Goal: Task Accomplishment & Management: Use online tool/utility

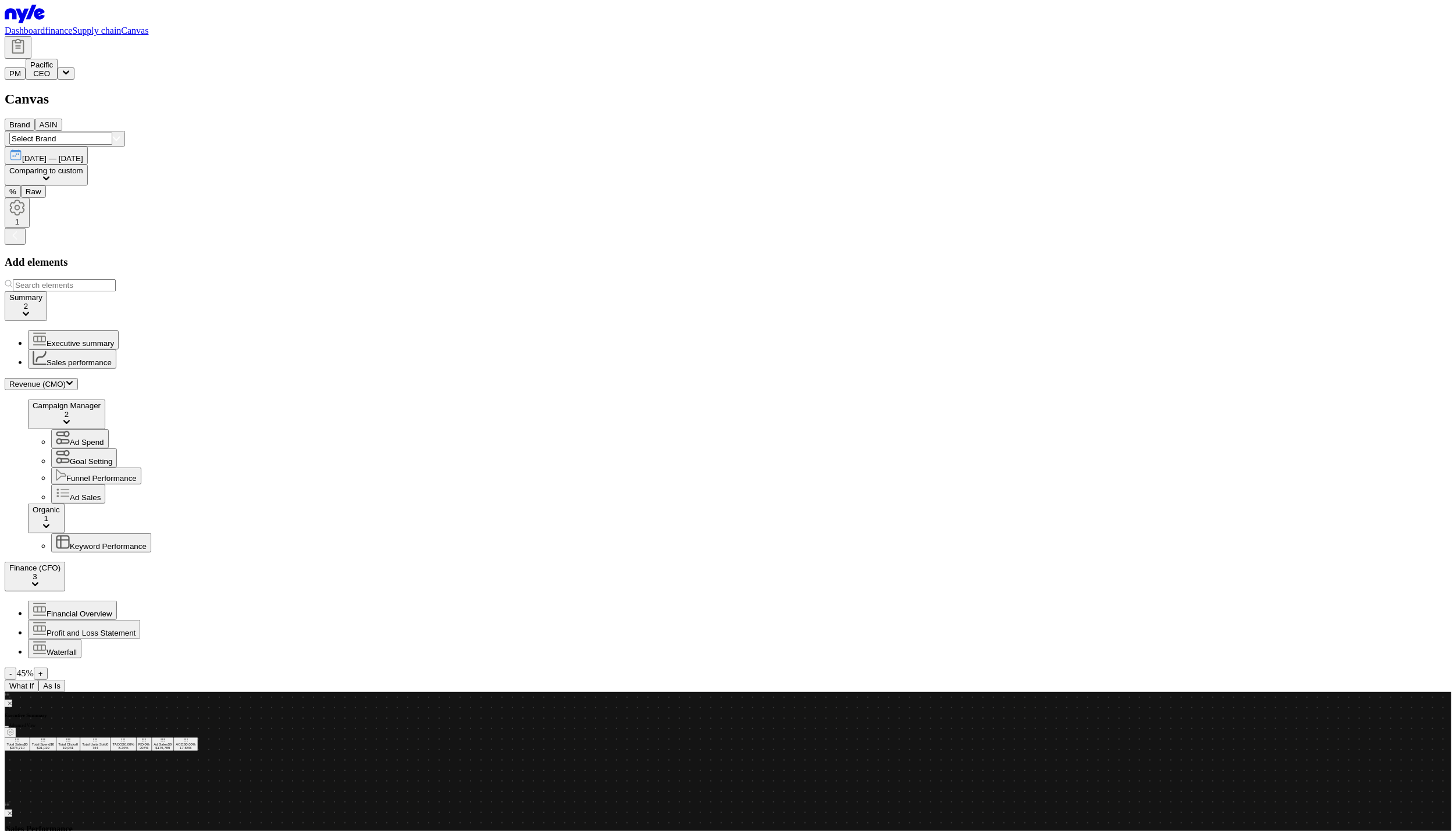
scroll to position [17, 0]
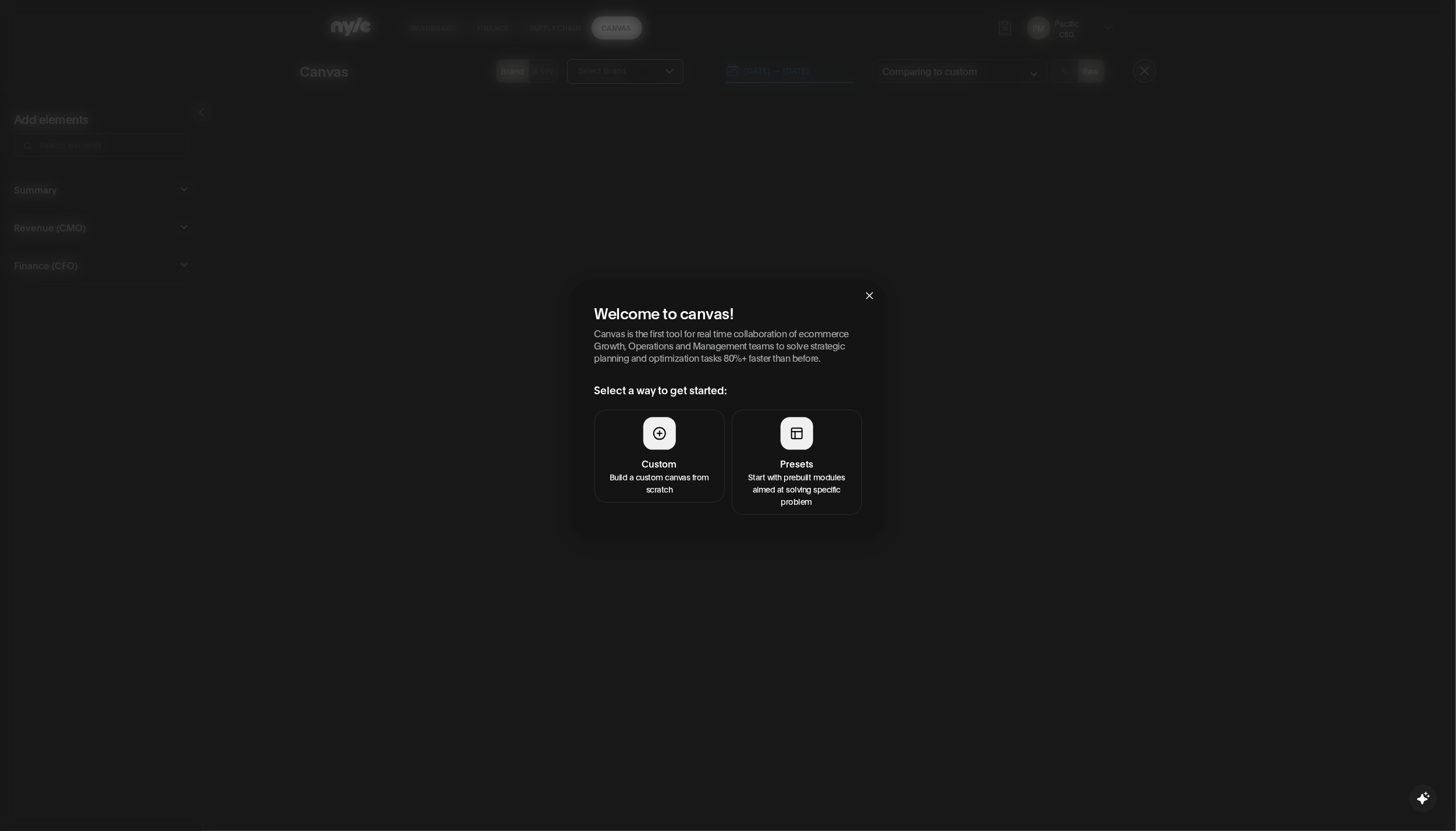
click at [649, 455] on button "Custom Build a custom canvas from scratch" at bounding box center [659, 456] width 130 height 93
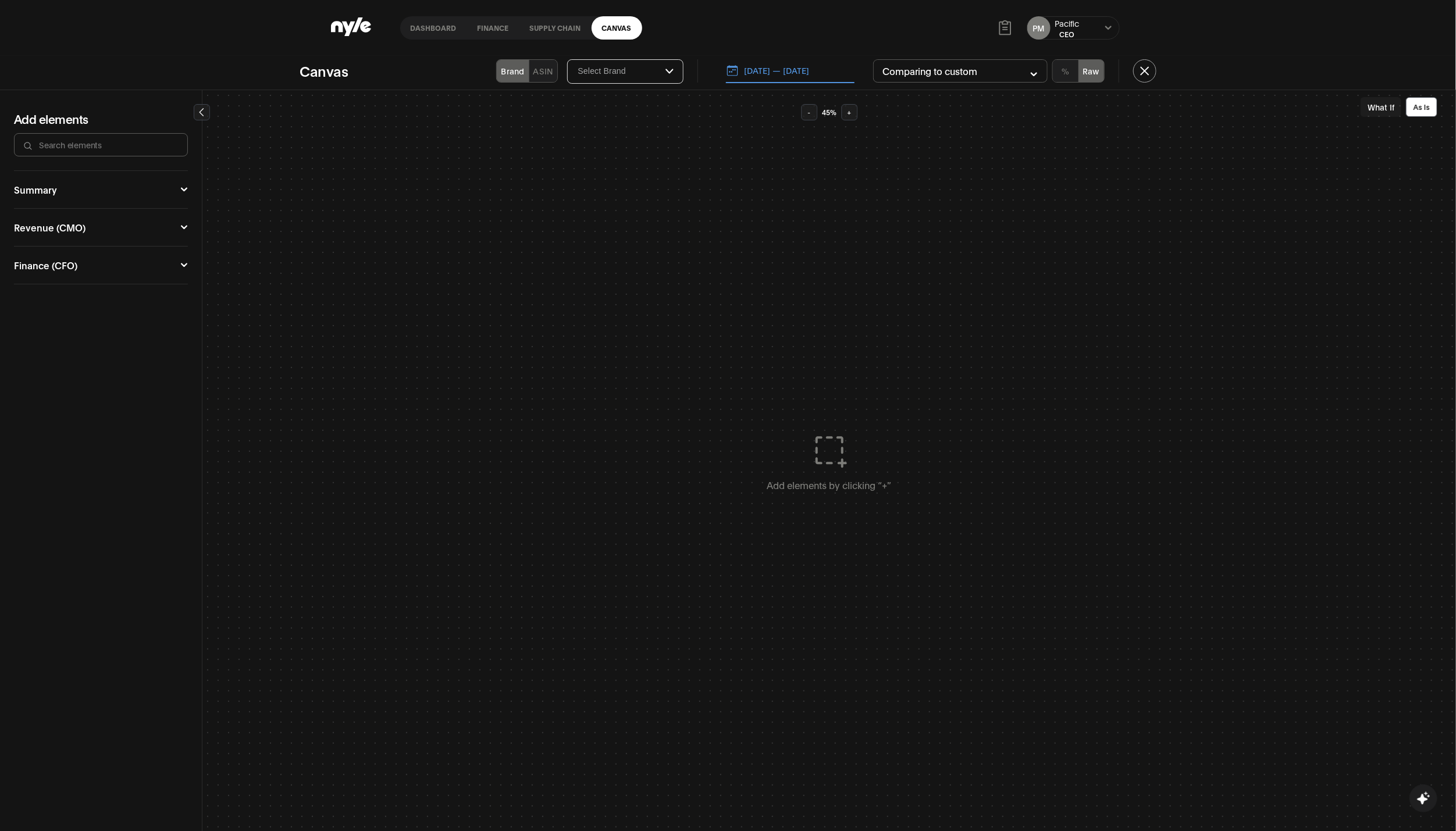
click at [53, 189] on div "Summary" at bounding box center [35, 189] width 43 height 10
click at [42, 215] on button "Executive summary" at bounding box center [55, 220] width 73 height 27
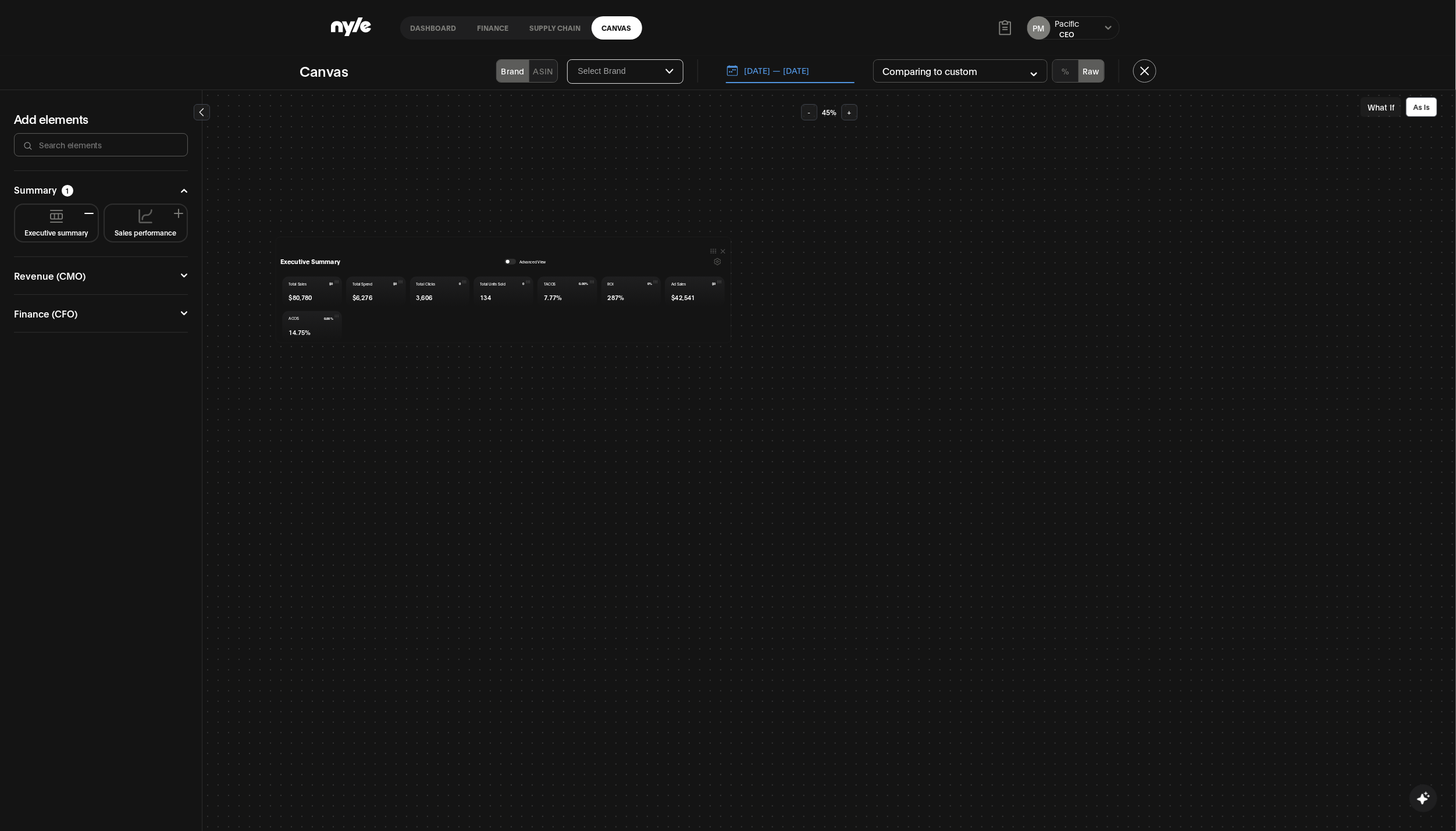
click at [510, 261] on button "button" at bounding box center [511, 261] width 11 height 6
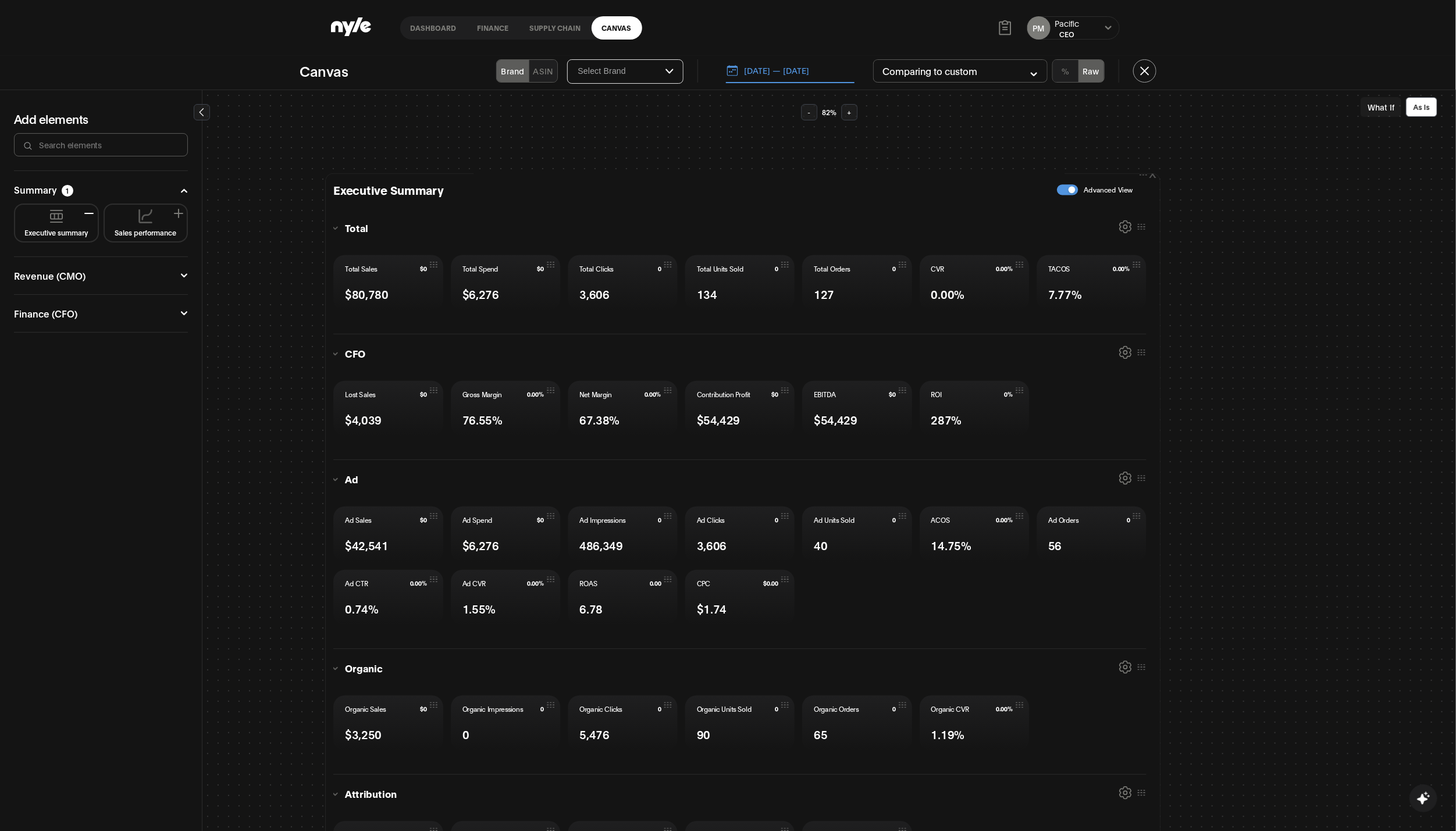
scroll to position [524, 0]
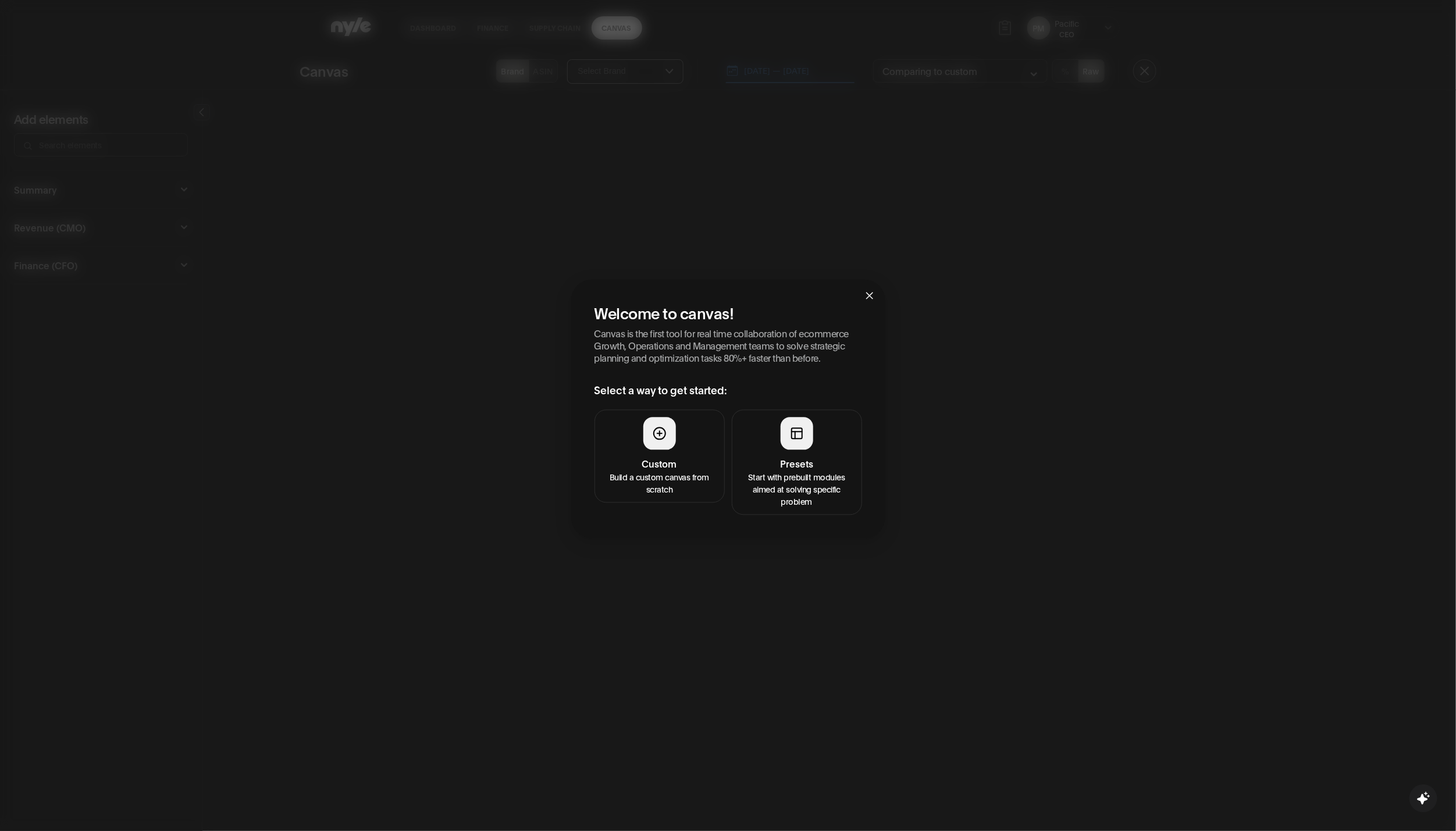
click at [661, 469] on h4 "Custom" at bounding box center [659, 464] width 115 height 14
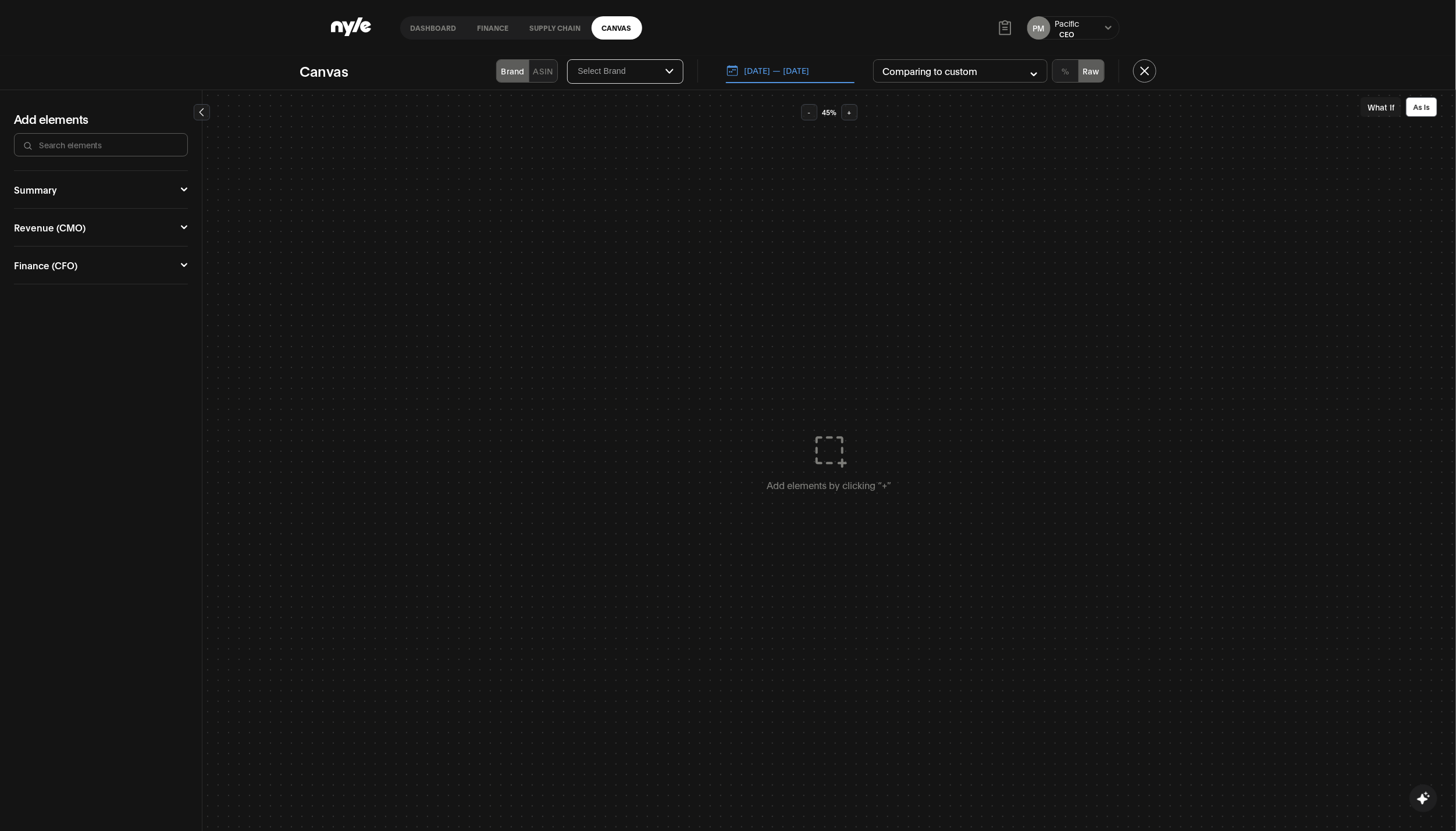
click at [65, 189] on button "Summary" at bounding box center [101, 189] width 174 height 10
drag, startPoint x: 57, startPoint y: 207, endPoint x: 74, endPoint y: 208, distance: 17.0
click at [57, 208] on img at bounding box center [56, 214] width 14 height 14
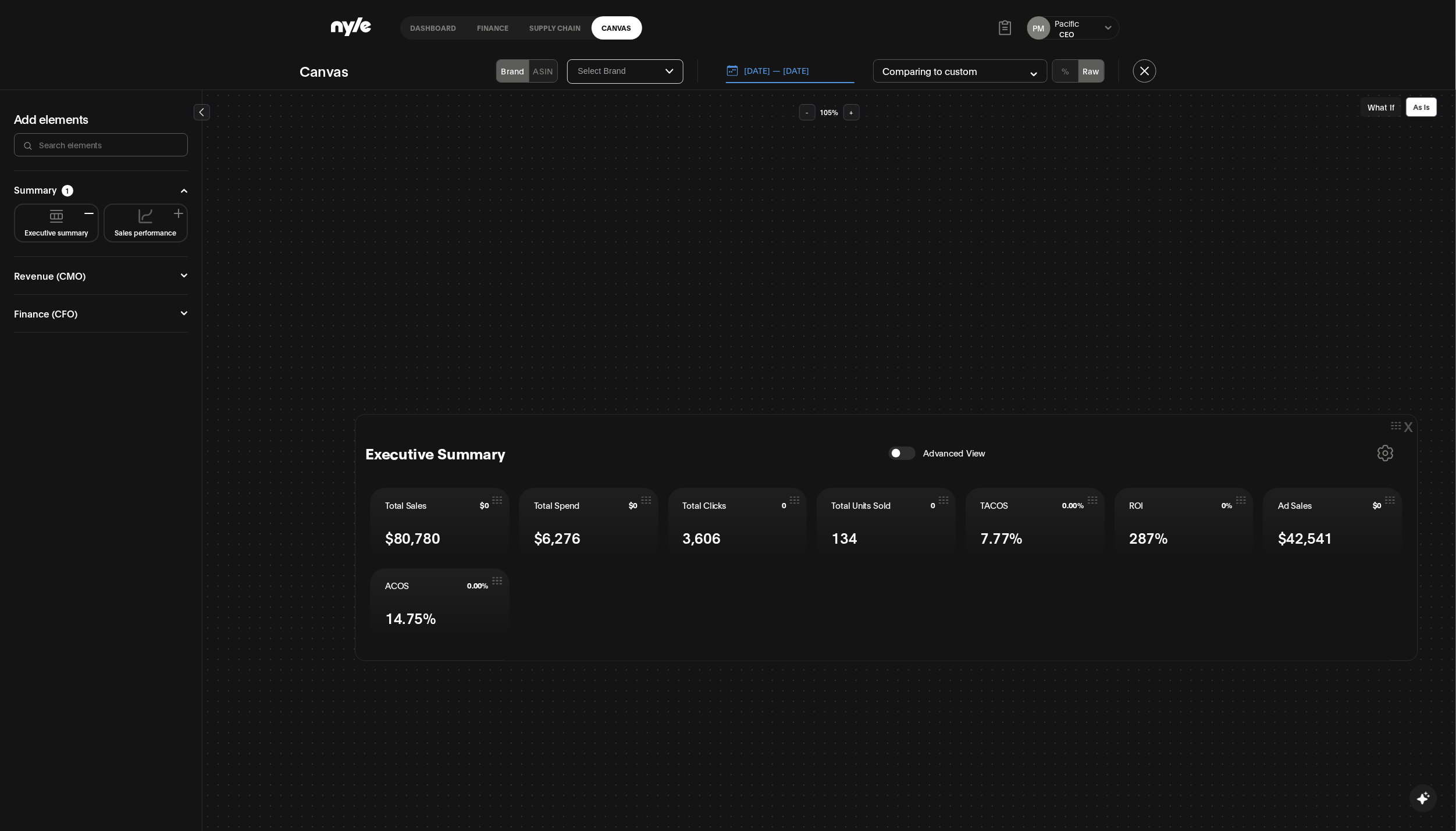
scroll to position [0, 174]
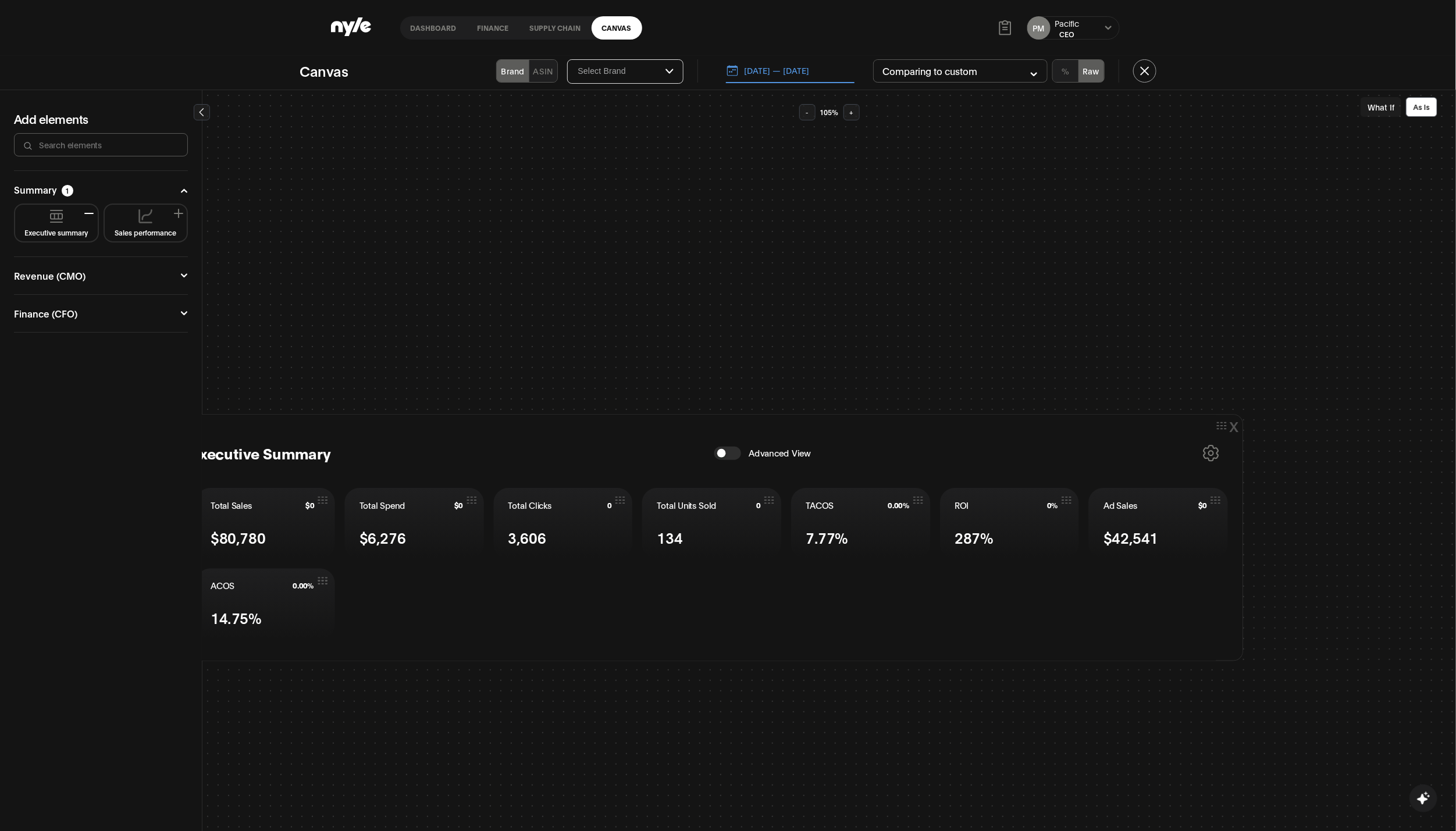
click at [758, 452] on span "Advanced View" at bounding box center [779, 452] width 63 height 13
click at [730, 454] on button "button" at bounding box center [727, 452] width 26 height 13
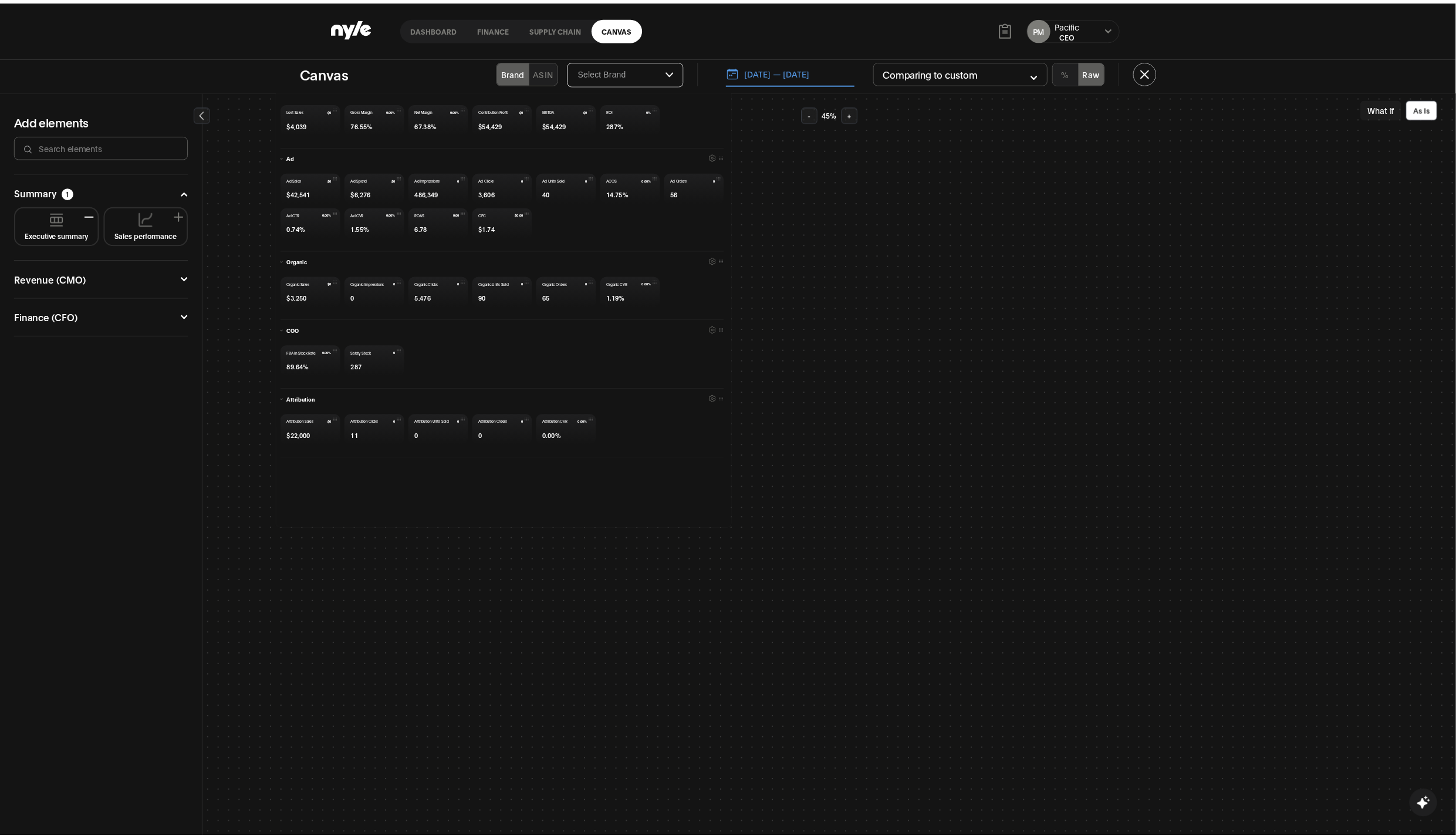
scroll to position [88, 0]
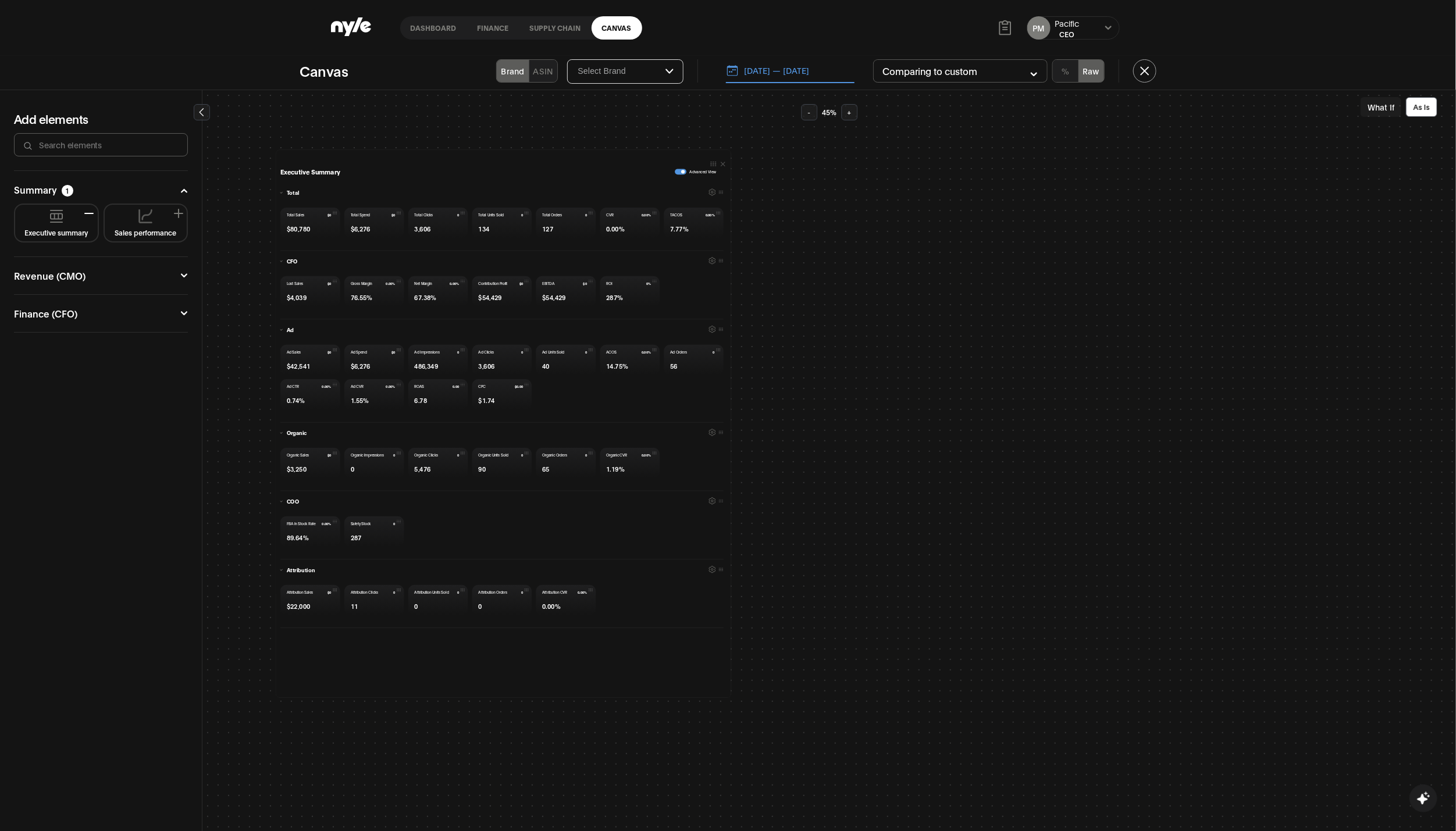
click at [500, 19] on link "finance" at bounding box center [493, 28] width 52 height 23
